Goal: Task Accomplishment & Management: Complete application form

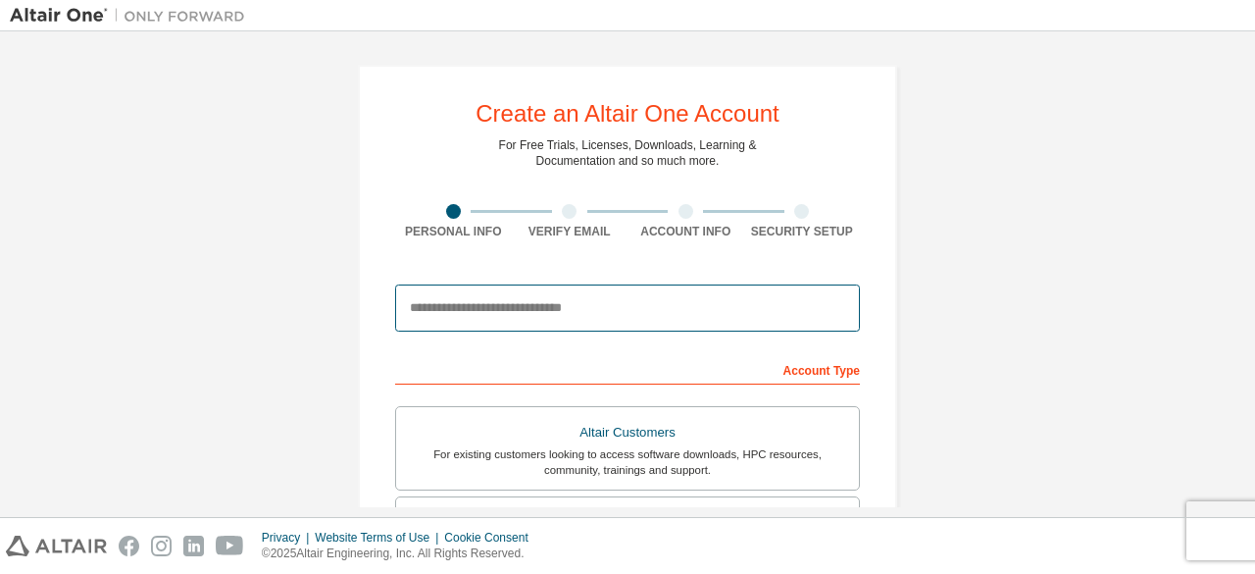
click at [555, 296] on input "email" at bounding box center [627, 307] width 465 height 47
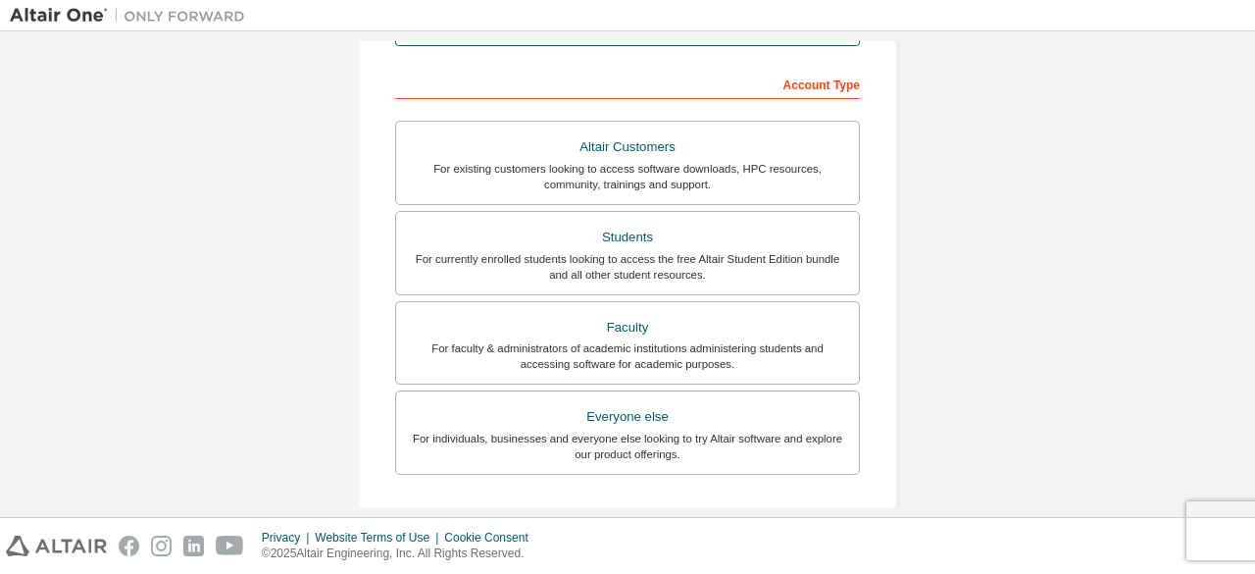
scroll to position [292, 0]
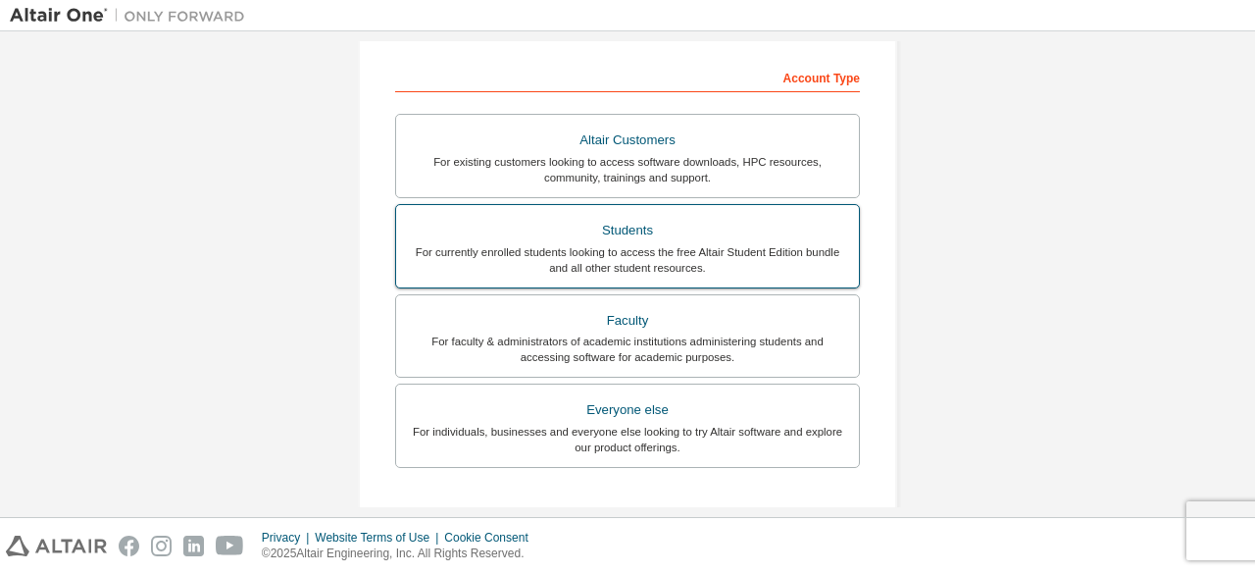
click at [775, 277] on label "Students For currently enrolled students looking to access the free Altair Stud…" at bounding box center [627, 246] width 465 height 84
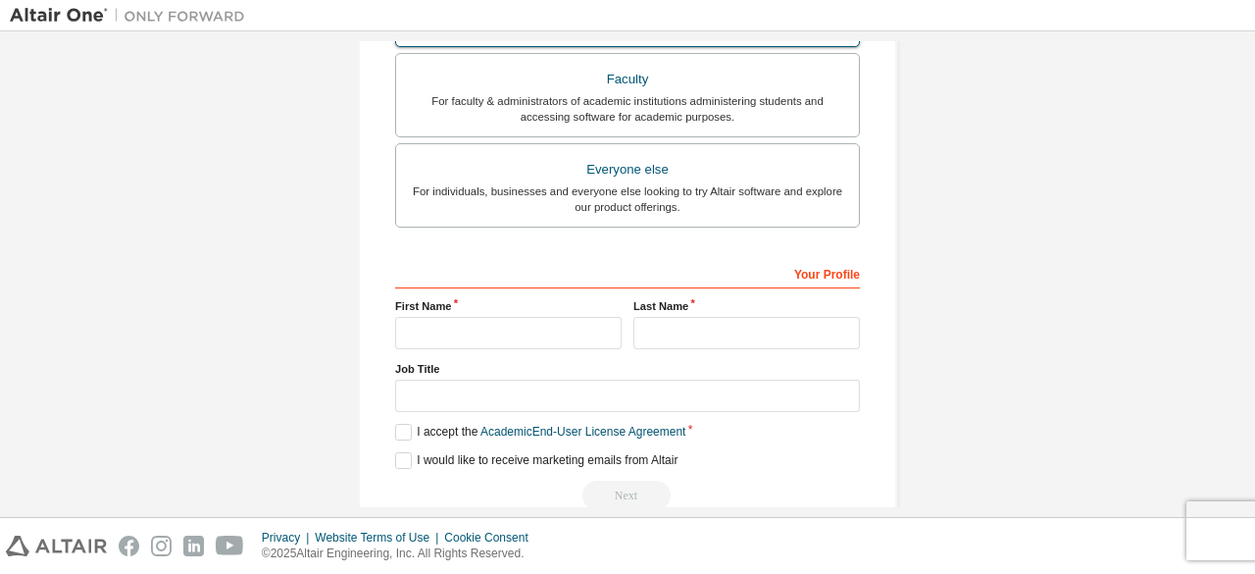
scroll to position [618, 0]
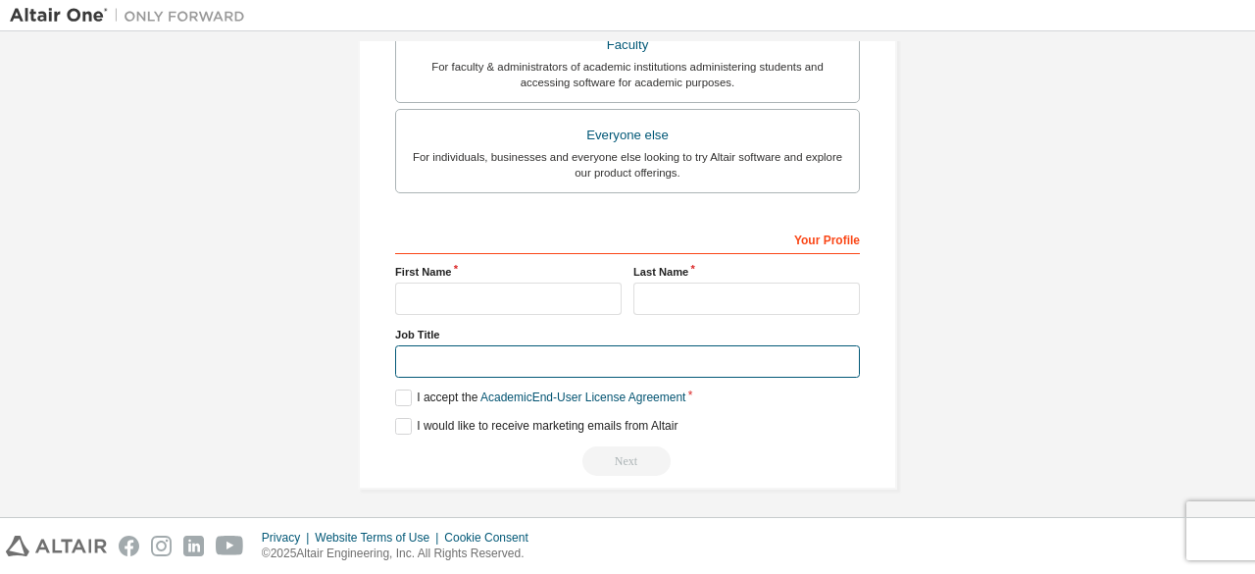
click at [560, 363] on input "text" at bounding box center [627, 361] width 465 height 32
type input "*******"
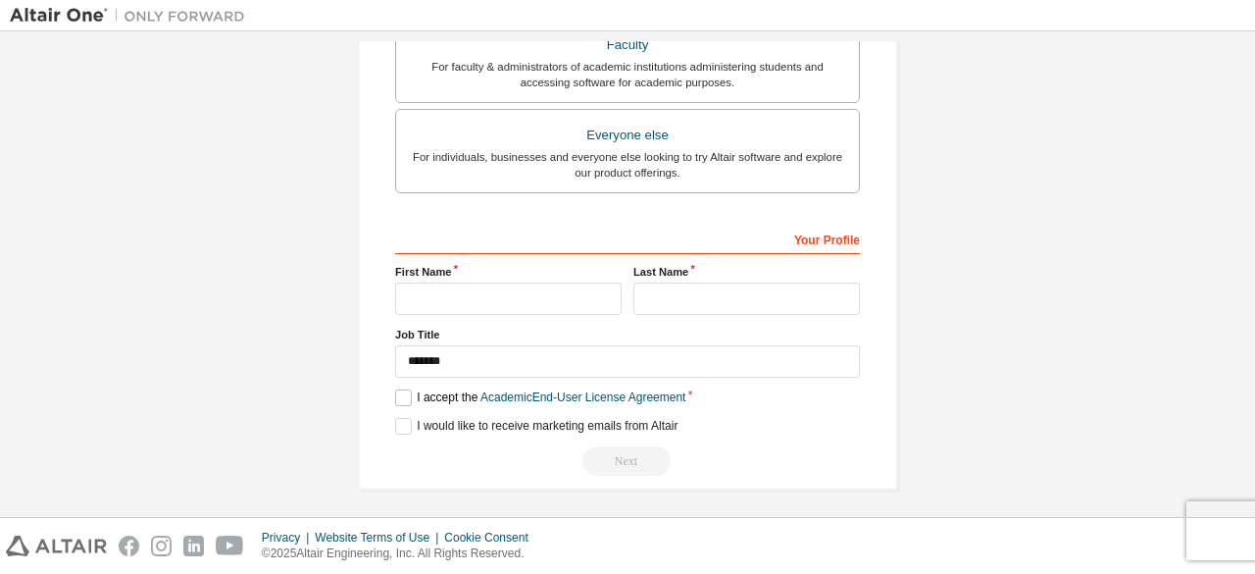
click at [406, 389] on label "I accept the Academic End-User License Agreement" at bounding box center [540, 397] width 290 height 17
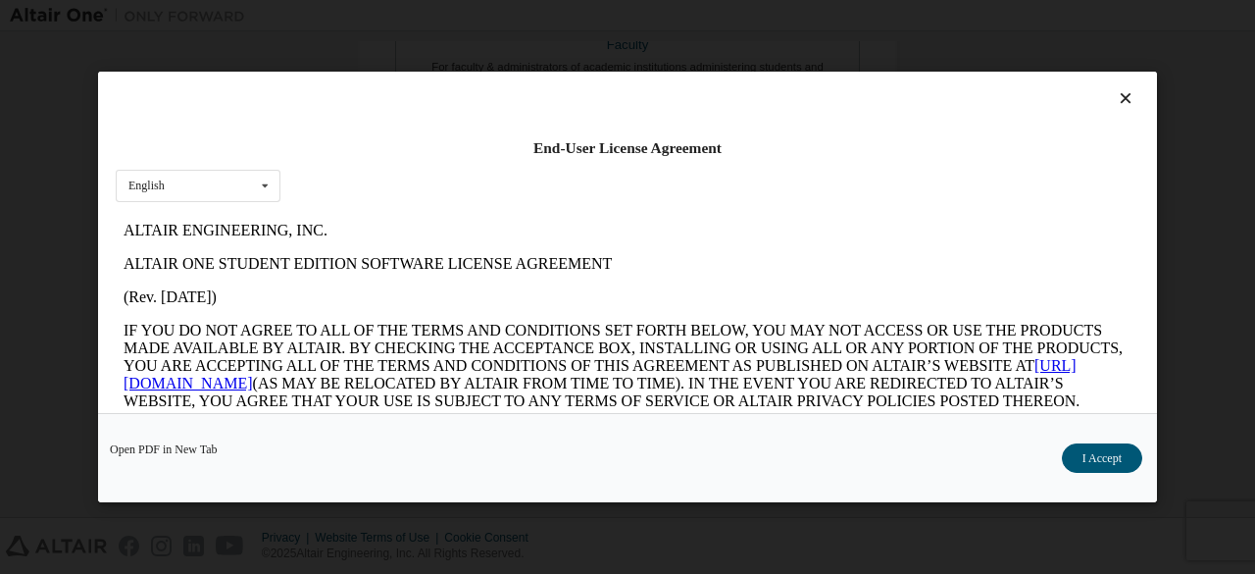
scroll to position [0, 0]
click at [1096, 462] on button "I Accept" at bounding box center [1102, 457] width 80 height 29
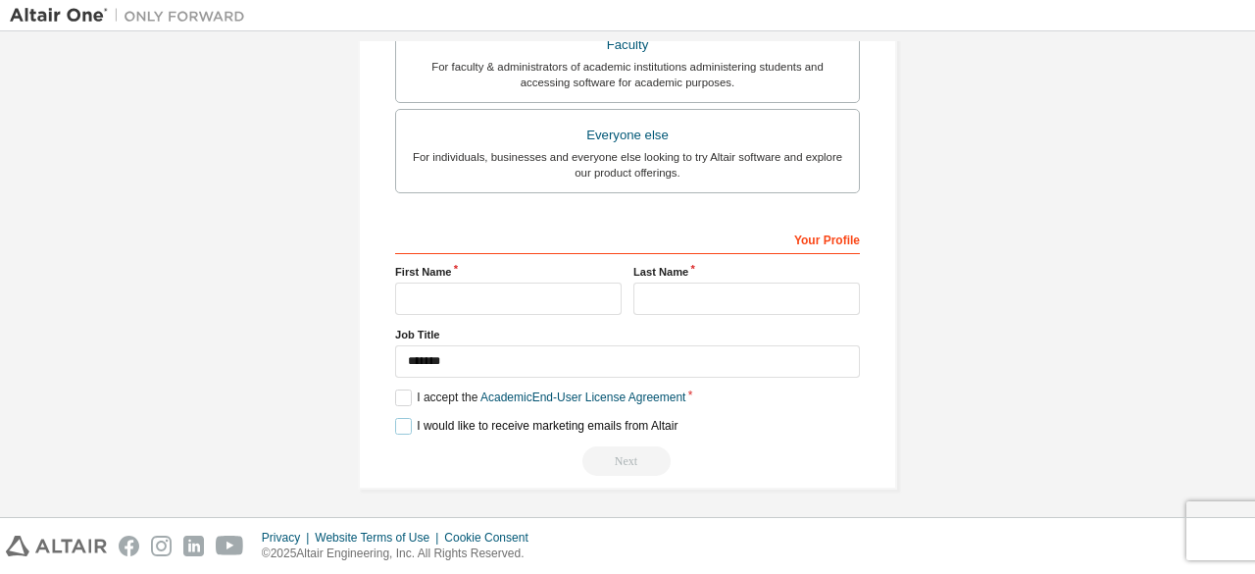
click at [396, 419] on label "I would like to receive marketing emails from Altair" at bounding box center [536, 426] width 282 height 17
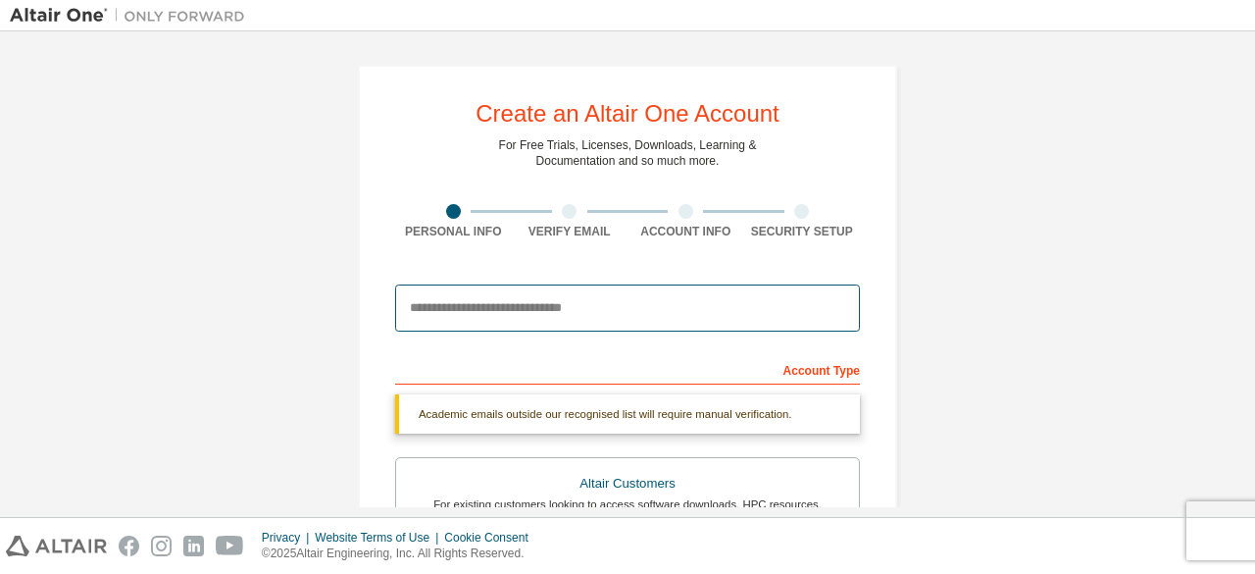
click at [576, 297] on input "email" at bounding box center [627, 307] width 465 height 47
type input "**********"
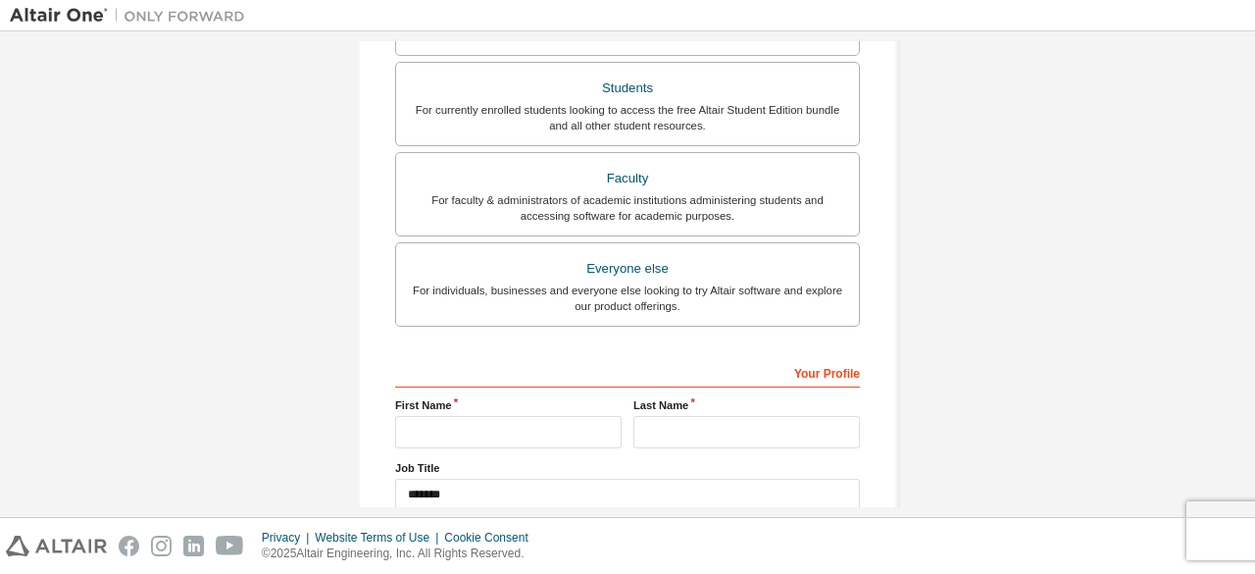
scroll to position [486, 0]
click at [545, 414] on input "text" at bounding box center [508, 430] width 227 height 32
type input "****"
click at [681, 427] on input "text" at bounding box center [746, 430] width 227 height 32
type input "****"
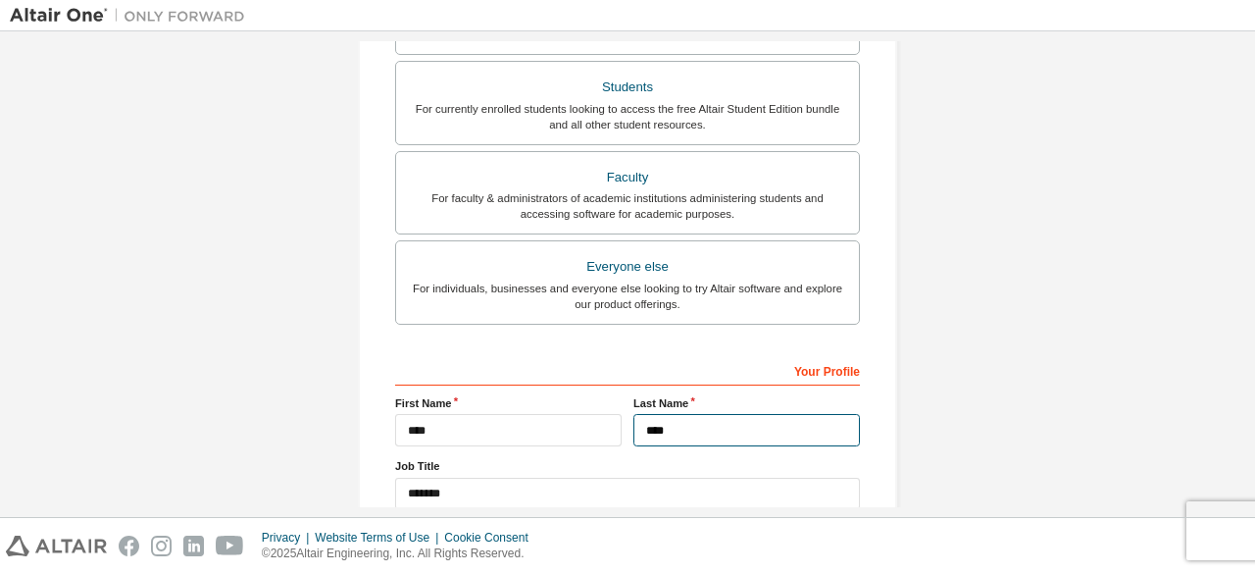
scroll to position [567, 0]
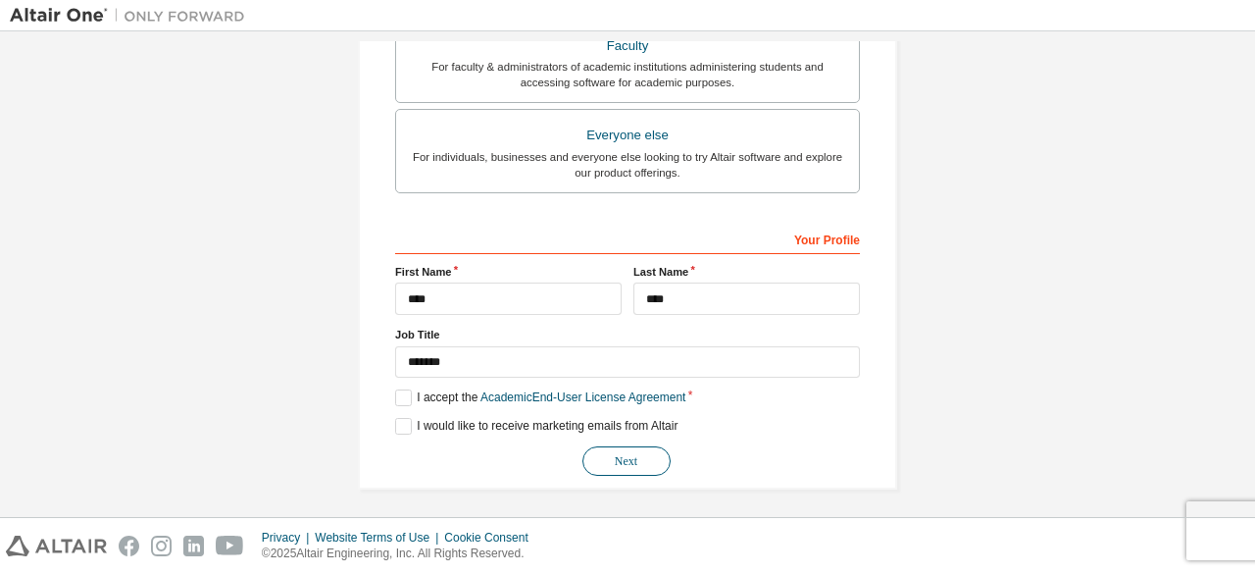
click at [650, 457] on button "Next" at bounding box center [626, 460] width 88 height 29
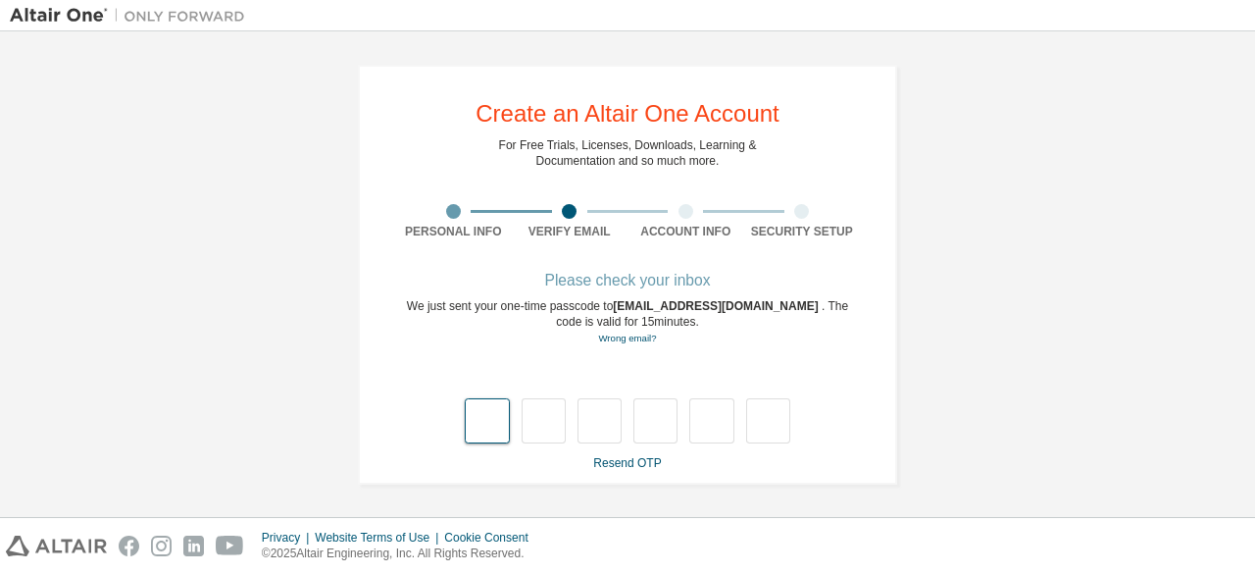
type input "*"
click at [612, 421] on input "*" at bounding box center [600, 420] width 44 height 45
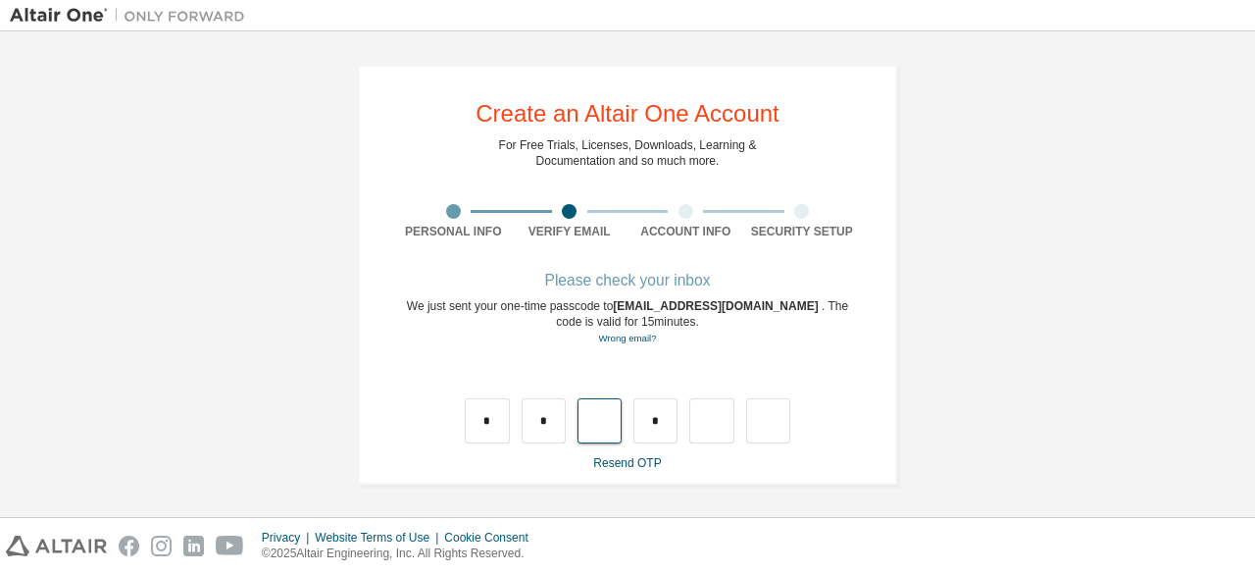
click at [612, 421] on input "text" at bounding box center [600, 420] width 44 height 45
type input "*"
click at [612, 421] on input "text" at bounding box center [600, 420] width 44 height 45
type input "*"
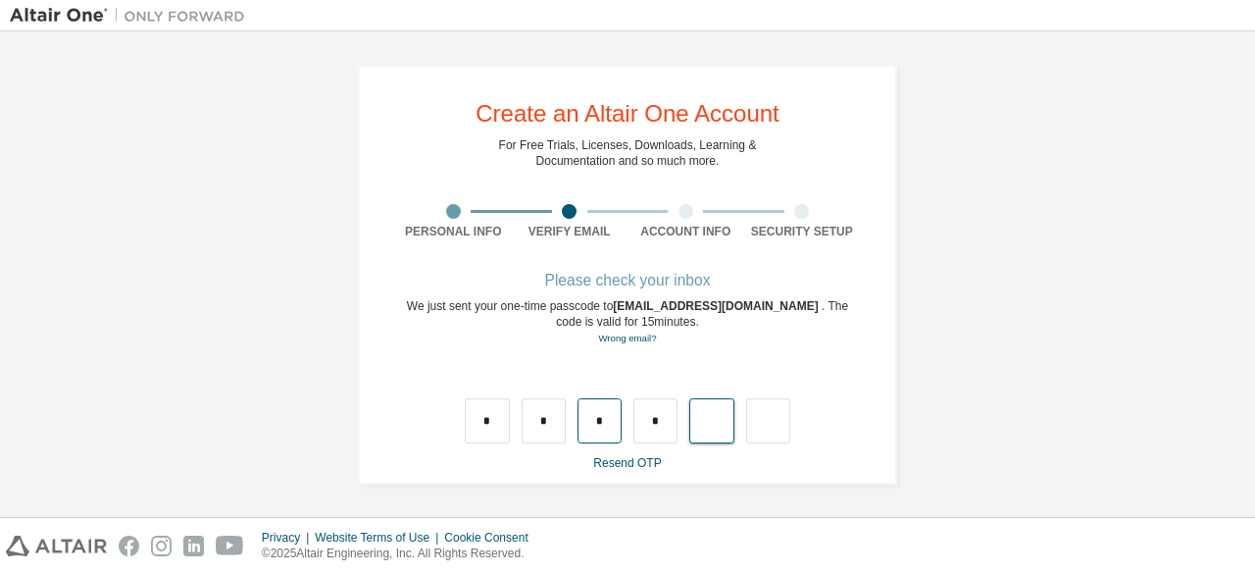
type input "*"
